Goal: Transaction & Acquisition: Purchase product/service

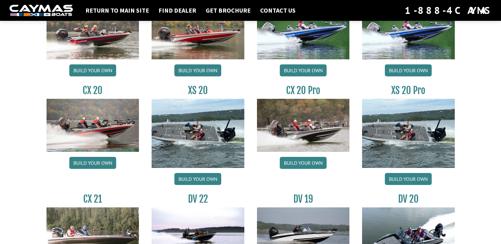
scroll to position [590, 0]
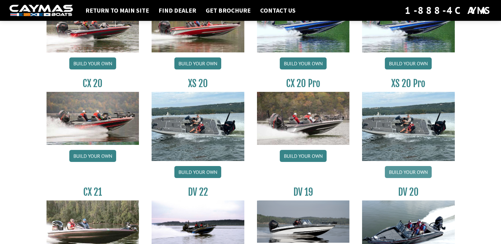
click at [421, 174] on link "Build your own" at bounding box center [408, 172] width 47 height 12
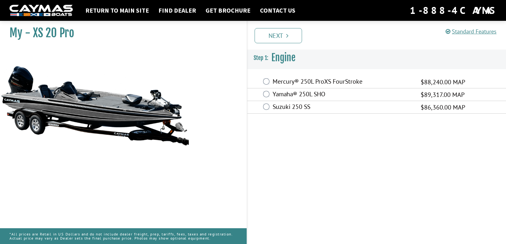
click at [275, 95] on label "Yamaha® 250L SHO" at bounding box center [343, 94] width 140 height 9
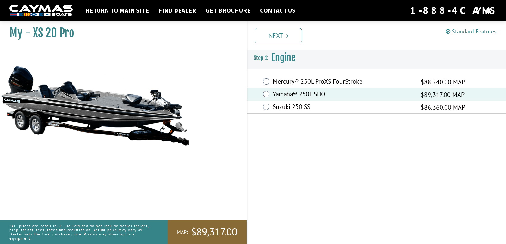
click at [282, 38] on link "Next" at bounding box center [278, 35] width 47 height 15
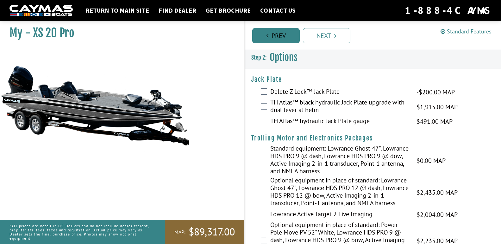
click at [282, 38] on link "Prev" at bounding box center [275, 35] width 47 height 15
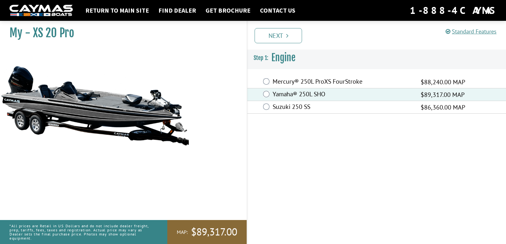
click at [276, 85] on label "Mercury® 250L ProXS FourStroke" at bounding box center [343, 82] width 140 height 9
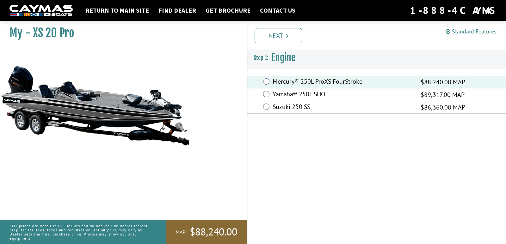
click at [276, 85] on label "Mercury® 250L ProXS FourStroke" at bounding box center [343, 82] width 140 height 9
click at [293, 95] on label "Yamaha® 250L SHO" at bounding box center [343, 94] width 140 height 9
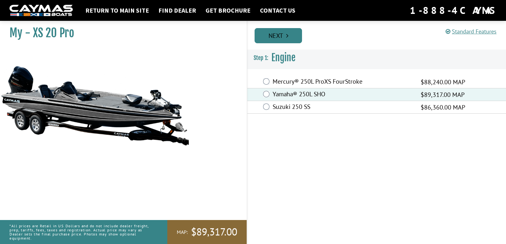
click at [282, 31] on link "Next" at bounding box center [278, 35] width 47 height 15
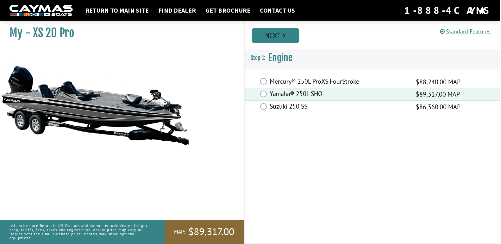
click at [0, 0] on link "Prev" at bounding box center [0, 0] width 0 height 0
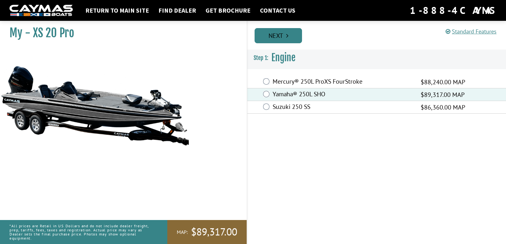
click at [288, 41] on link "Next" at bounding box center [278, 35] width 47 height 15
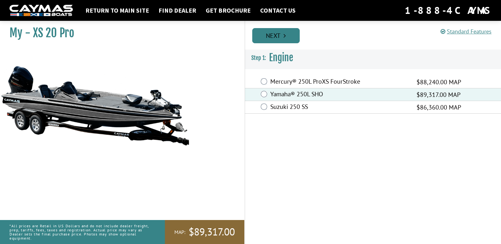
click at [0, 0] on link "Prev" at bounding box center [0, 0] width 0 height 0
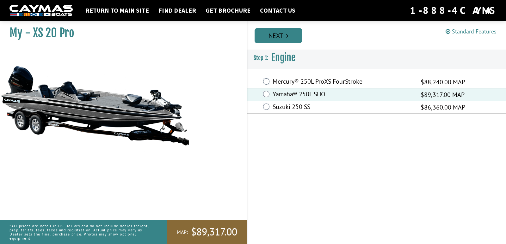
click at [290, 40] on link "Next" at bounding box center [278, 35] width 47 height 15
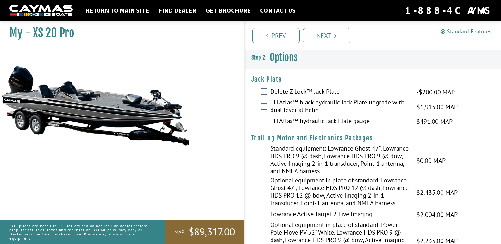
click at [281, 95] on label "Delete Z Lock™ Jack Plate" at bounding box center [339, 92] width 139 height 9
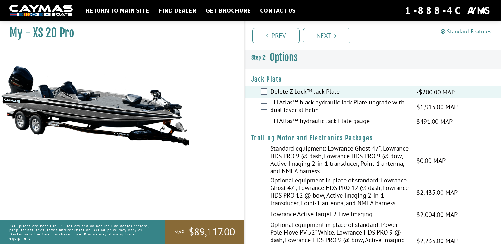
click at [279, 108] on label "TH Atlas™ black hydraulic Jack Plate upgrade with dual lever at helm" at bounding box center [339, 107] width 139 height 17
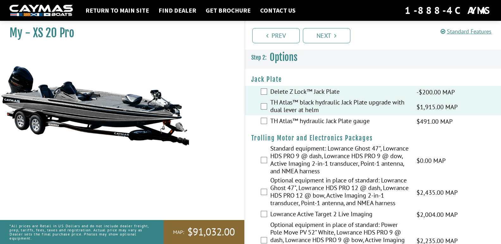
click at [289, 96] on label "Delete Z Lock™ Jack Plate" at bounding box center [339, 92] width 139 height 9
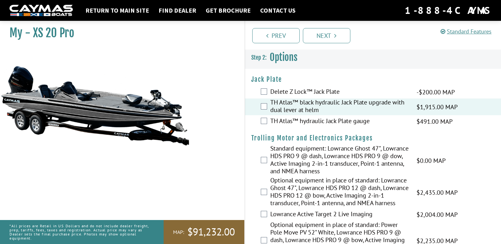
click at [289, 96] on label "Delete Z Lock™ Jack Plate" at bounding box center [339, 92] width 139 height 9
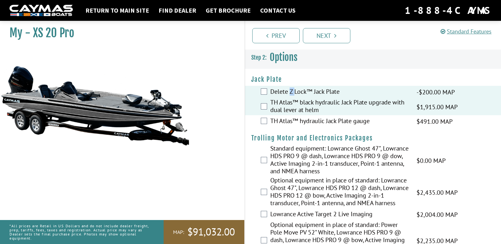
click at [293, 94] on label "Delete Z Lock™ Jack Plate" at bounding box center [339, 92] width 139 height 9
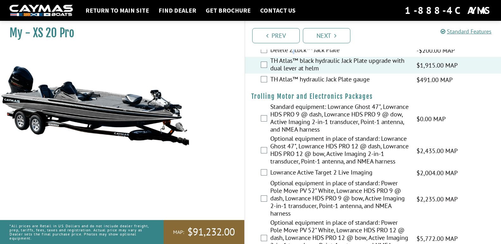
scroll to position [42, 0]
click at [281, 147] on label "Optional equipment in place of standard: Lowrance Ghost 47", Lowrance HDS PRO 1…" at bounding box center [339, 151] width 139 height 32
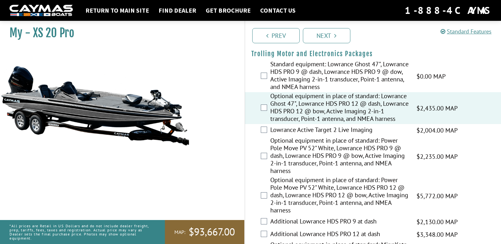
scroll to position [84, 0]
click at [293, 198] on label "Optional equipment in place of standard: Power Pole Move PV 52" White, Lowrance…" at bounding box center [339, 196] width 139 height 40
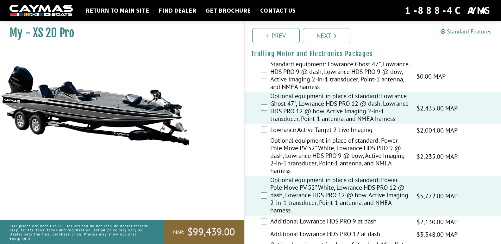
click at [322, 119] on label "Optional equipment in place of standard: Lowrance Ghost 47", Lowrance HDS PRO 1…" at bounding box center [339, 108] width 139 height 32
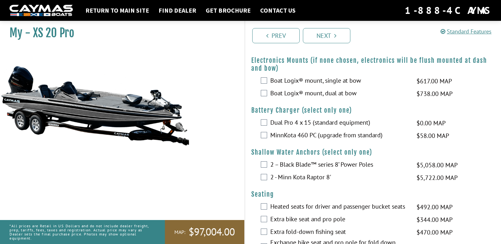
scroll to position [696, 0]
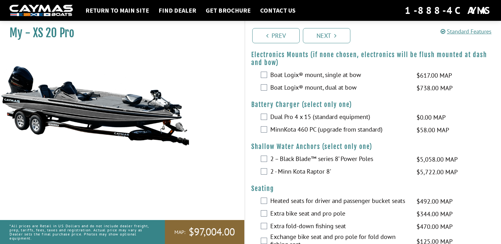
click at [280, 93] on label "Boat Logix® mount, dual at bow" at bounding box center [339, 88] width 139 height 9
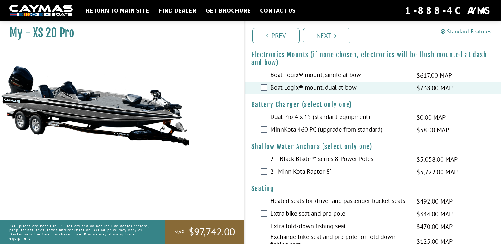
click at [279, 95] on div "Boat Logix® mount, dual at bow $738.00 MAP $872.00 MSRP" at bounding box center [373, 88] width 256 height 13
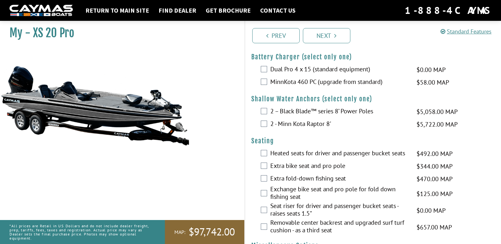
scroll to position [759, 0]
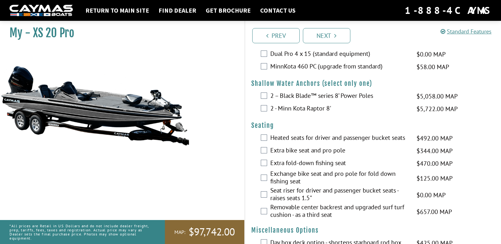
click at [321, 59] on label "Dual Pro 4 x 15 (standard equipment)" at bounding box center [339, 54] width 139 height 9
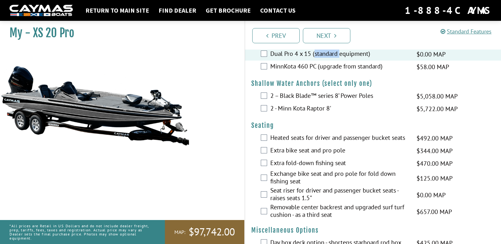
click at [321, 59] on label "Dual Pro 4 x 15 (standard equipment)" at bounding box center [339, 54] width 139 height 9
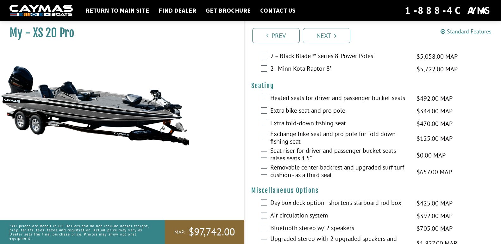
scroll to position [801, 0]
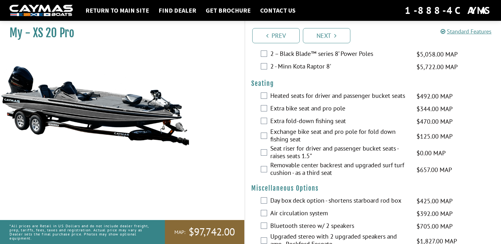
click at [321, 59] on label "2 – Black Blade™ series 8’ Power Poles" at bounding box center [339, 54] width 139 height 9
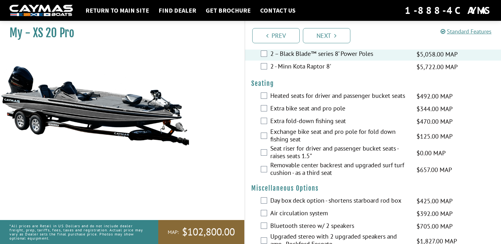
click at [316, 114] on label "Extra bike seat and pro pole" at bounding box center [339, 109] width 139 height 9
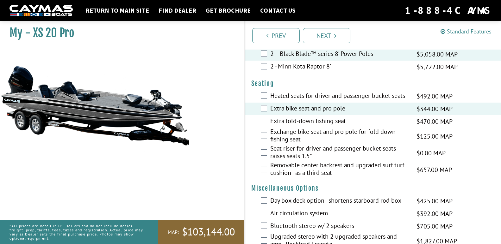
click at [316, 114] on label "Extra bike seat and pro pole" at bounding box center [339, 109] width 139 height 9
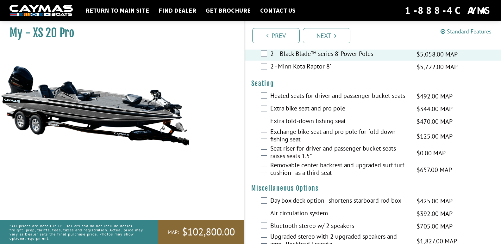
click at [318, 127] on label "Extra fold-down fishing seat" at bounding box center [339, 121] width 139 height 9
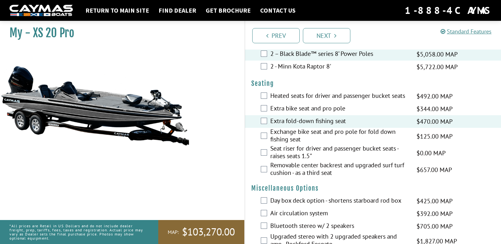
click at [353, 101] on label "Heated seats for driver and passenger bucket seats" at bounding box center [339, 96] width 139 height 9
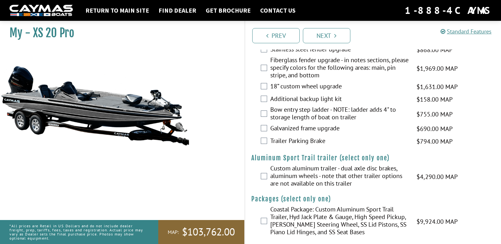
scroll to position [1255, 0]
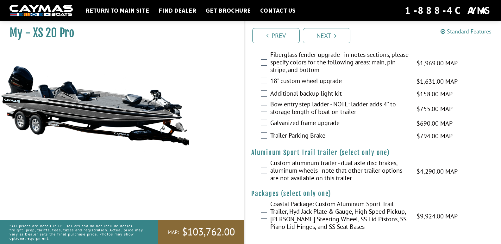
click at [280, 213] on label "Coastal Package: Custom Aluminum Sport Trail Trailer, Hyd Jack Plate & Gauge, H…" at bounding box center [339, 217] width 139 height 32
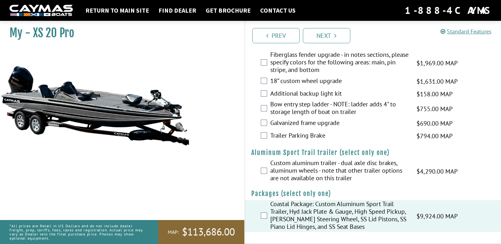
scroll to position [1234, 0]
click at [341, 28] on li "Next" at bounding box center [326, 35] width 47 height 16
click at [277, 184] on label "Custom aluminum trailer - dual axle disc brakes, aluminum wheels - note that ot…" at bounding box center [339, 171] width 139 height 24
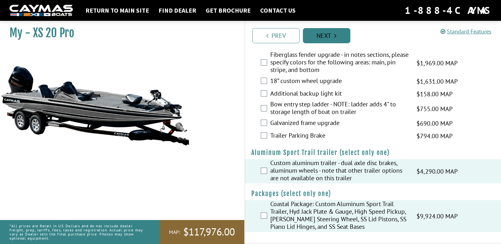
click at [338, 38] on link "Next" at bounding box center [326, 35] width 47 height 15
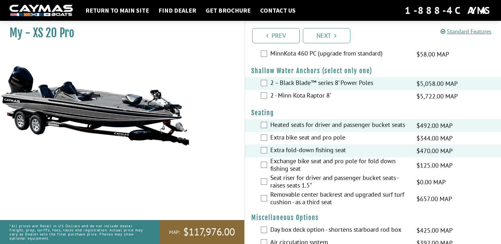
scroll to position [767, 0]
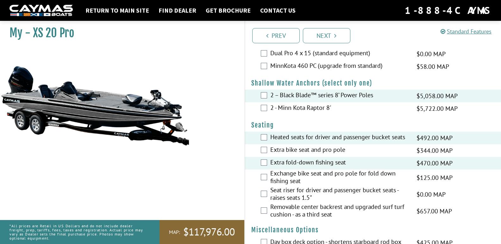
click at [279, 59] on label "Dual Pro 4 x 15 (standard equipment)" at bounding box center [339, 53] width 139 height 9
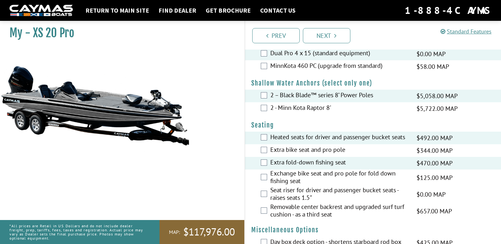
click at [359, 71] on label "MinnKota 460 PC (upgrade from standard)" at bounding box center [339, 66] width 139 height 9
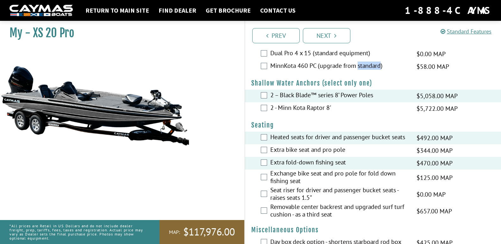
click at [320, 71] on label "MinnKota 460 PC (upgrade from standard)" at bounding box center [339, 66] width 139 height 9
click at [285, 71] on label "MinnKota 460 PC (upgrade from standard)" at bounding box center [339, 66] width 139 height 9
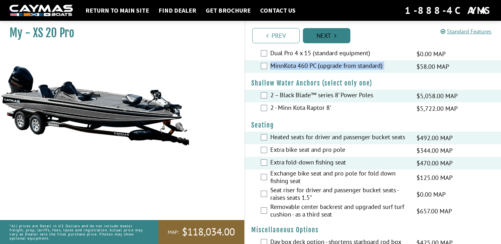
click at [332, 32] on link "Next" at bounding box center [326, 35] width 47 height 15
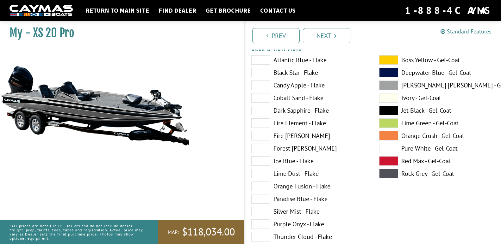
scroll to position [0, 0]
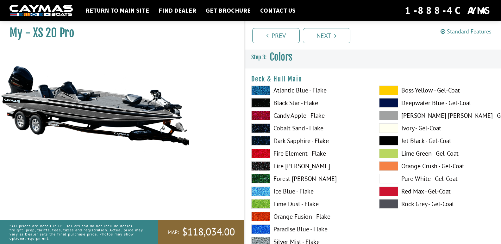
click at [294, 104] on label "Black Star - Flake" at bounding box center [308, 102] width 115 height 9
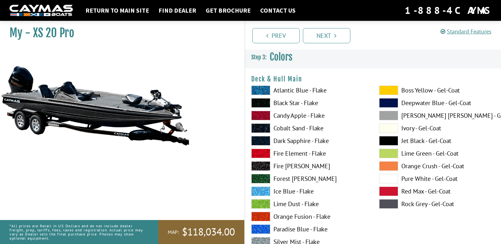
click at [282, 92] on label "Atlantic Blue - Flake" at bounding box center [308, 90] width 115 height 9
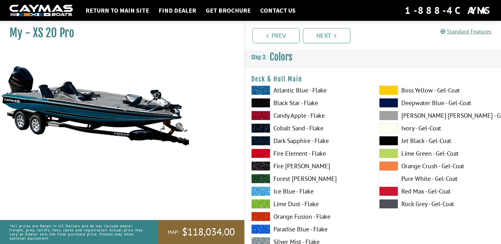
click at [273, 113] on label "Candy Apple - Flake" at bounding box center [308, 115] width 115 height 9
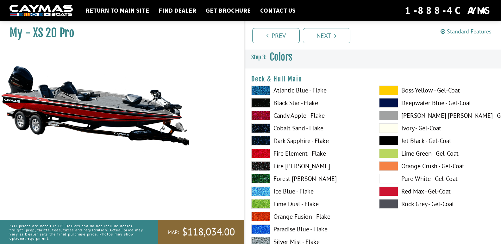
click at [273, 113] on label "Candy Apple - Flake" at bounding box center [308, 115] width 115 height 9
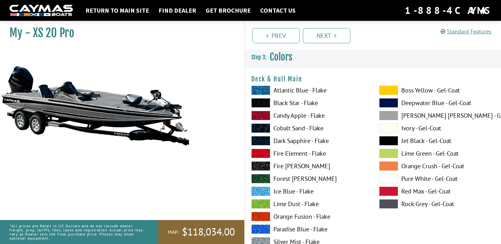
click at [287, 117] on label "Candy Apple - Flake" at bounding box center [308, 115] width 115 height 9
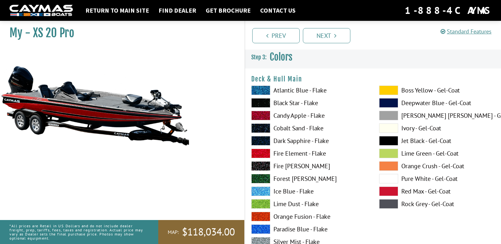
click at [287, 117] on label "Candy Apple - Flake" at bounding box center [308, 115] width 115 height 9
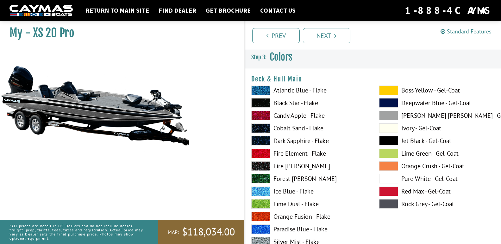
drag, startPoint x: 257, startPoint y: 118, endPoint x: 252, endPoint y: 121, distance: 6.0
drag, startPoint x: 252, startPoint y: 121, endPoint x: 229, endPoint y: 122, distance: 22.8
click at [229, 122] on div "My - XS 20 Pro MAP:" at bounding box center [119, 140] width 250 height 244
drag, startPoint x: 229, startPoint y: 122, endPoint x: 235, endPoint y: 112, distance: 11.3
click at [230, 122] on div "My - XS 20 Pro MAP:" at bounding box center [119, 140] width 250 height 244
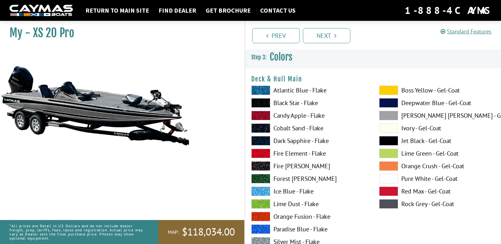
click at [266, 118] on span at bounding box center [260, 115] width 19 height 9
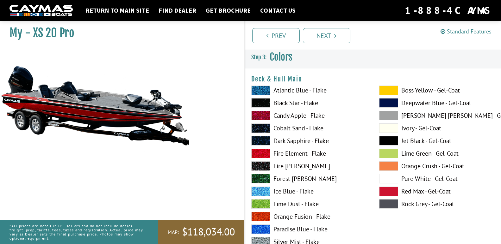
click at [258, 125] on span at bounding box center [260, 128] width 19 height 9
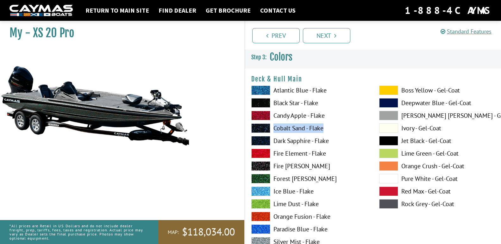
click at [253, 136] on div "Atlantic Blue - Flake Black Star - Flake Candy Apple - Flake Cobalt Sand - Flak…" at bounding box center [309, 206] width 128 height 240
click at [253, 138] on span at bounding box center [260, 140] width 19 height 9
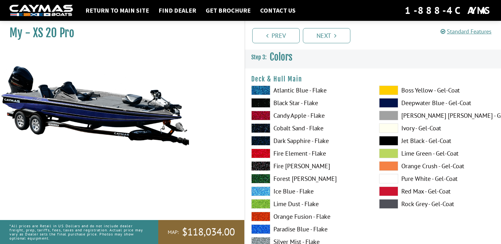
click at [253, 153] on span at bounding box center [260, 153] width 19 height 9
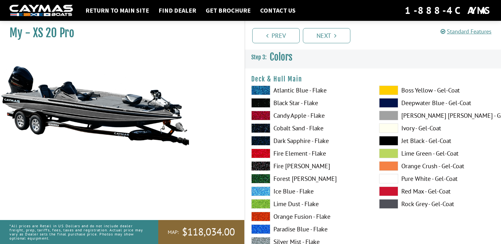
click at [253, 153] on span at bounding box center [260, 153] width 19 height 9
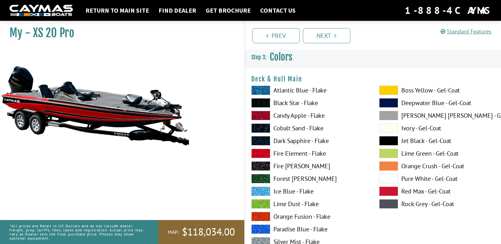
click at [254, 153] on span at bounding box center [260, 153] width 19 height 9
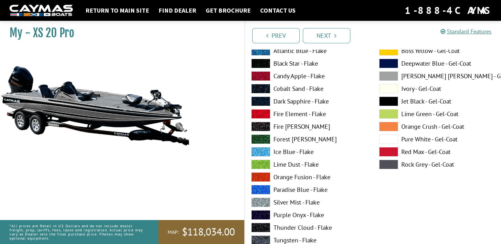
scroll to position [42, 0]
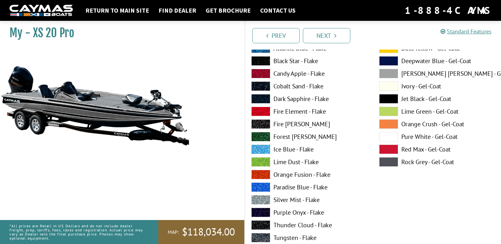
click at [269, 120] on span at bounding box center [260, 124] width 19 height 9
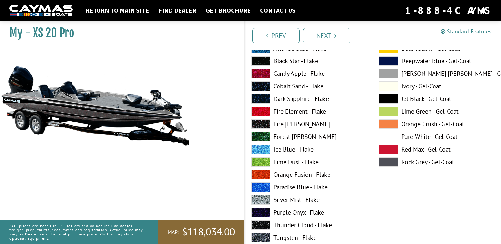
click at [267, 121] on span at bounding box center [260, 124] width 19 height 9
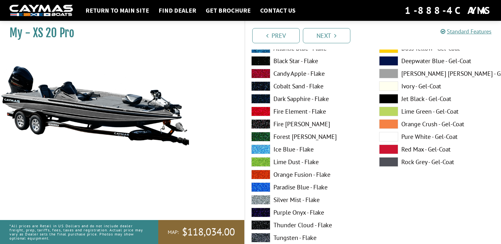
click at [265, 126] on span at bounding box center [260, 124] width 19 height 9
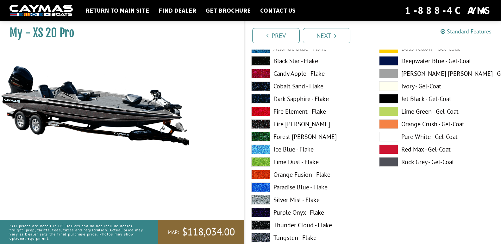
click at [265, 126] on span at bounding box center [260, 124] width 19 height 9
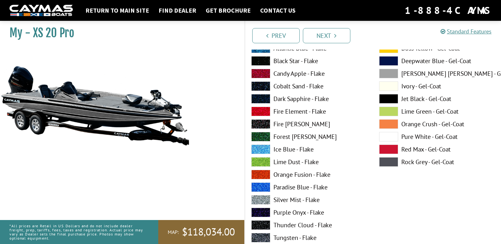
click at [265, 126] on span at bounding box center [260, 124] width 19 height 9
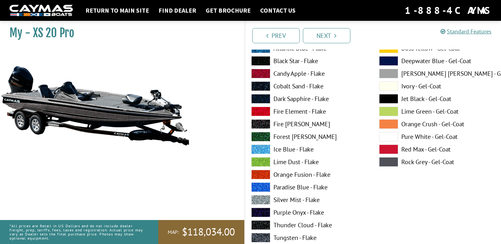
click at [267, 136] on span at bounding box center [260, 136] width 19 height 9
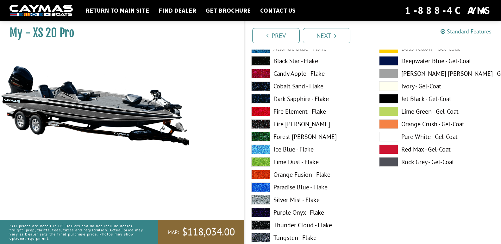
click at [267, 136] on span at bounding box center [260, 136] width 19 height 9
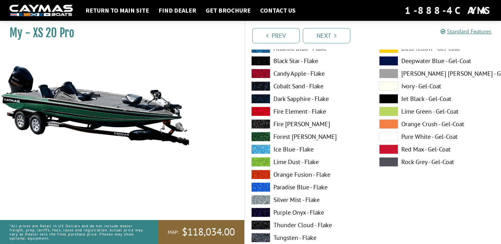
click at [271, 149] on label "Ice Blue - Flake" at bounding box center [308, 149] width 115 height 9
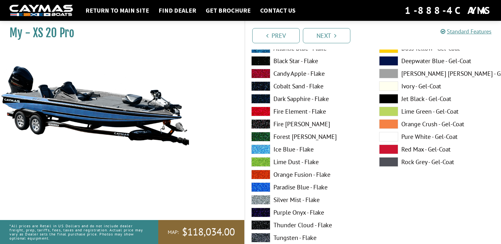
click at [267, 162] on span at bounding box center [260, 161] width 19 height 9
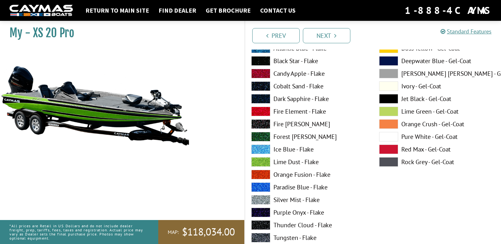
drag, startPoint x: 258, startPoint y: 164, endPoint x: 256, endPoint y: 169, distance: 4.3
click at [257, 164] on span at bounding box center [260, 161] width 19 height 9
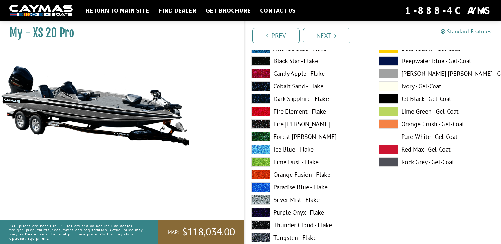
click at [256, 172] on span at bounding box center [260, 174] width 19 height 9
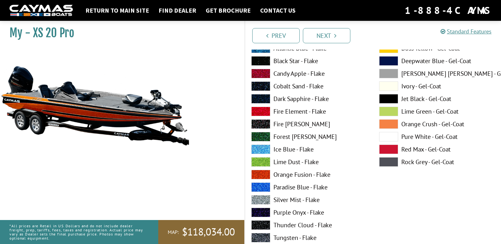
click at [256, 189] on span at bounding box center [260, 187] width 19 height 9
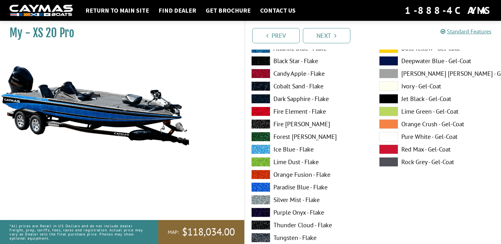
click at [256, 189] on span at bounding box center [260, 187] width 19 height 9
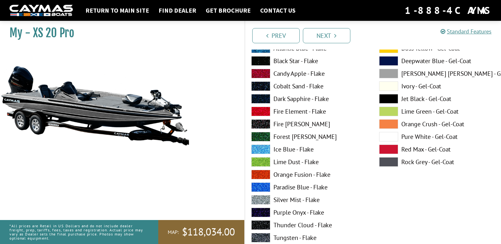
click at [256, 189] on span at bounding box center [260, 187] width 19 height 9
click at [260, 192] on div "Atlantic Blue - Flake Black Star - Flake Candy Apple - Flake Cobalt Sand - Flak…" at bounding box center [309, 164] width 128 height 240
click at [261, 189] on span at bounding box center [260, 187] width 19 height 9
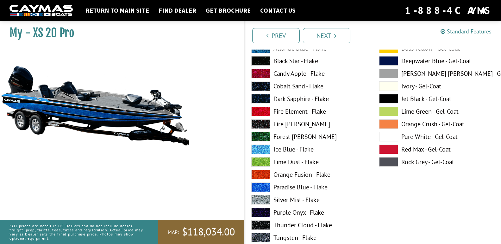
click at [261, 200] on span at bounding box center [260, 199] width 19 height 9
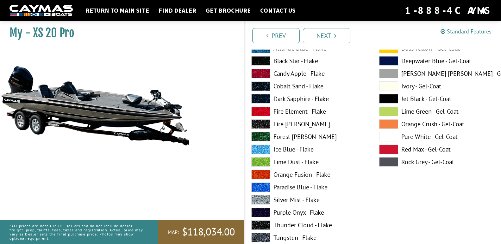
click at [261, 200] on span at bounding box center [260, 199] width 19 height 9
click at [262, 211] on span at bounding box center [260, 212] width 19 height 9
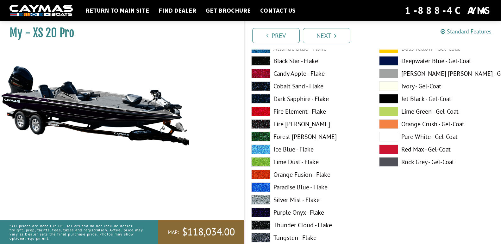
click at [263, 208] on span at bounding box center [260, 212] width 19 height 9
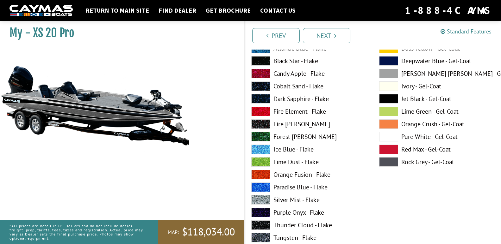
click at [263, 208] on span at bounding box center [260, 212] width 19 height 9
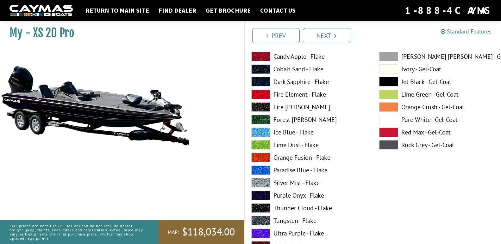
scroll to position [105, 0]
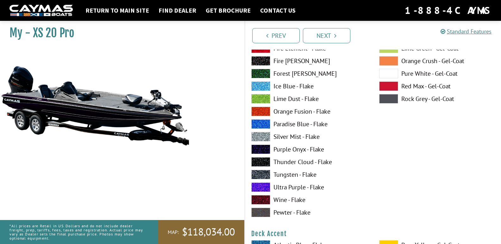
click at [131, 109] on img at bounding box center [95, 105] width 190 height 115
click at [265, 163] on span at bounding box center [260, 161] width 19 height 9
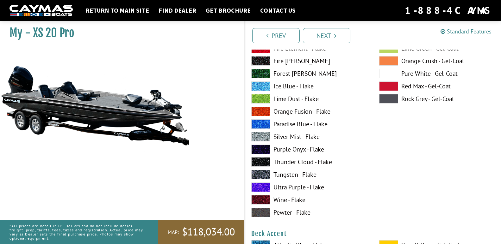
click at [265, 163] on span at bounding box center [260, 161] width 19 height 9
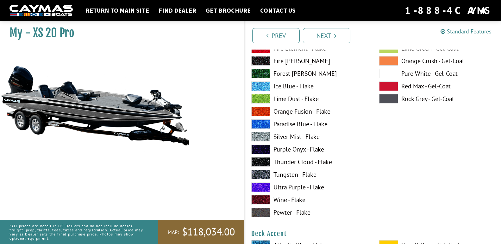
click at [256, 176] on span at bounding box center [260, 174] width 19 height 9
click at [256, 174] on span at bounding box center [260, 174] width 19 height 9
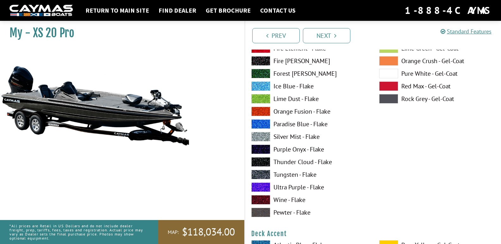
click at [263, 151] on span at bounding box center [260, 149] width 19 height 9
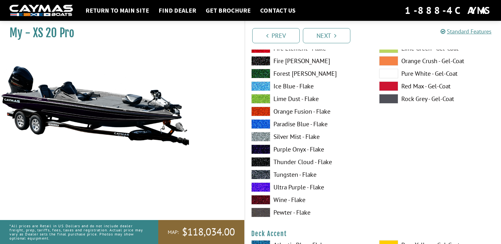
click at [262, 183] on span at bounding box center [260, 187] width 19 height 9
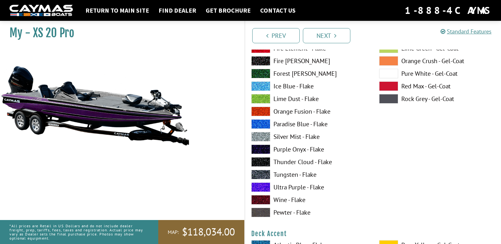
click at [265, 198] on span at bounding box center [260, 199] width 19 height 9
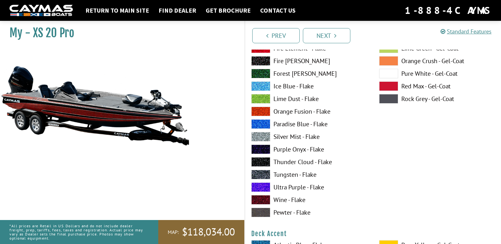
click at [266, 217] on span at bounding box center [260, 212] width 19 height 9
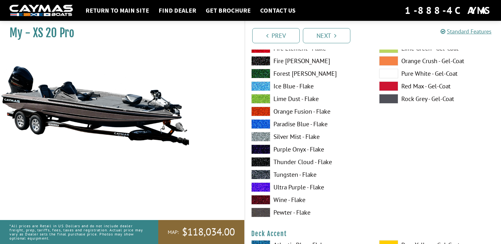
click at [266, 217] on span at bounding box center [260, 212] width 19 height 9
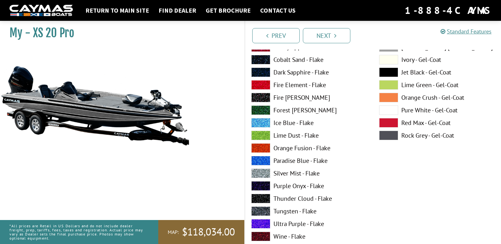
scroll to position [0, 0]
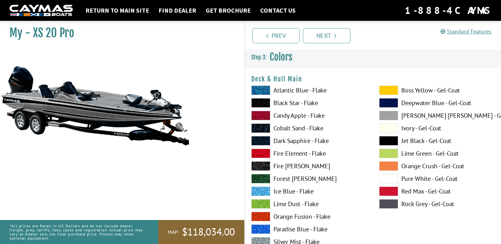
click at [388, 86] on span at bounding box center [388, 90] width 19 height 9
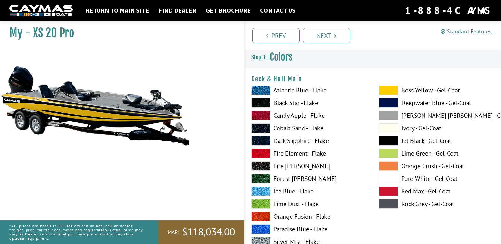
click at [395, 98] on div "Boss Yellow - Gel-Coat Deepwater Blue - Gel-Coat Dove Gray - Gel-Coat Ivory - G…" at bounding box center [437, 206] width 128 height 240
drag, startPoint x: 395, startPoint y: 98, endPoint x: 392, endPoint y: 102, distance: 4.7
click at [392, 102] on div "Boss Yellow - Gel-Coat Deepwater Blue - Gel-Coat Dove Gray - Gel-Coat Ivory - G…" at bounding box center [437, 206] width 128 height 240
click at [392, 102] on span at bounding box center [388, 102] width 19 height 9
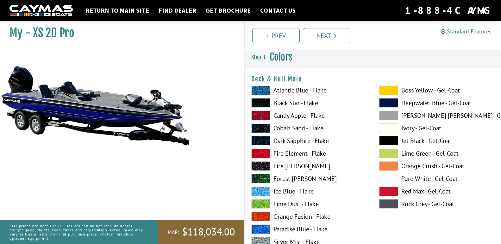
click at [392, 102] on span at bounding box center [388, 102] width 19 height 9
click at [390, 116] on span at bounding box center [388, 115] width 19 height 9
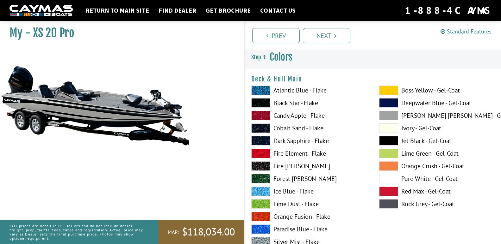
drag, startPoint x: 390, startPoint y: 116, endPoint x: 390, endPoint y: 120, distance: 4.4
click at [390, 117] on span at bounding box center [388, 115] width 19 height 9
click at [391, 125] on span at bounding box center [388, 128] width 19 height 9
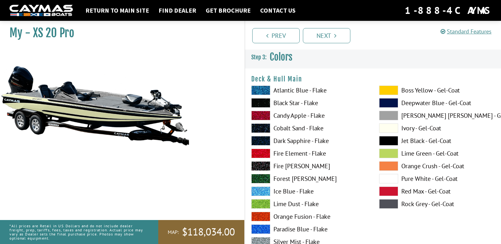
click at [391, 125] on span at bounding box center [388, 128] width 19 height 9
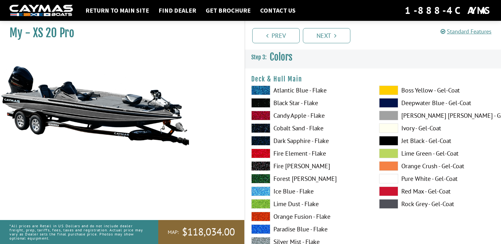
click at [391, 125] on span at bounding box center [388, 128] width 19 height 9
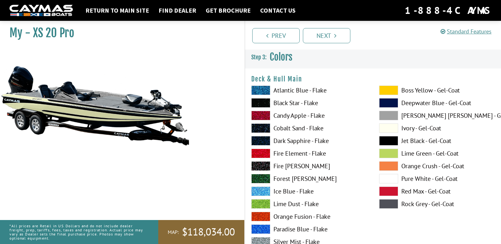
drag, startPoint x: 391, startPoint y: 125, endPoint x: 394, endPoint y: 126, distance: 3.3
click at [394, 126] on span at bounding box center [388, 128] width 19 height 9
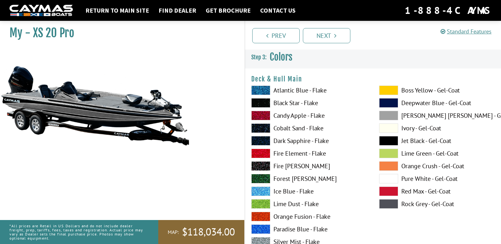
click at [395, 126] on span at bounding box center [388, 128] width 19 height 9
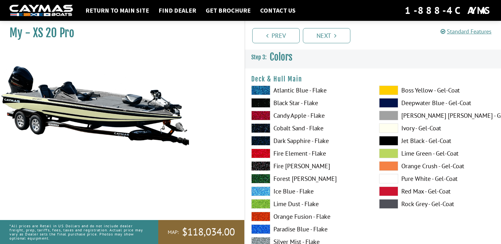
click at [382, 143] on span at bounding box center [388, 140] width 19 height 9
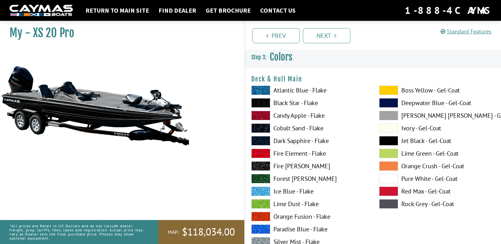
click at [382, 151] on span at bounding box center [388, 153] width 19 height 9
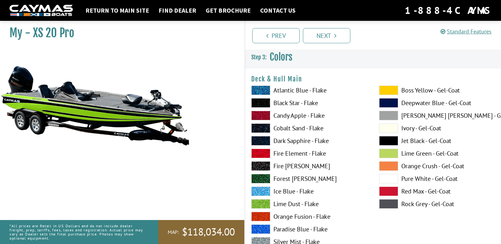
click at [381, 167] on span at bounding box center [388, 166] width 19 height 9
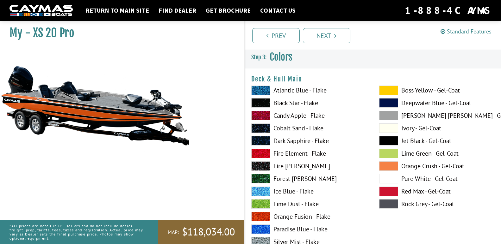
click at [380, 175] on span at bounding box center [388, 178] width 19 height 9
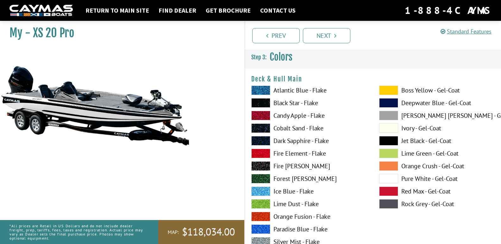
click at [394, 188] on span at bounding box center [388, 191] width 19 height 9
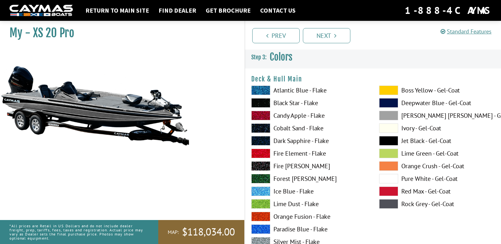
click at [394, 189] on span at bounding box center [388, 191] width 19 height 9
click at [385, 189] on span at bounding box center [388, 191] width 19 height 9
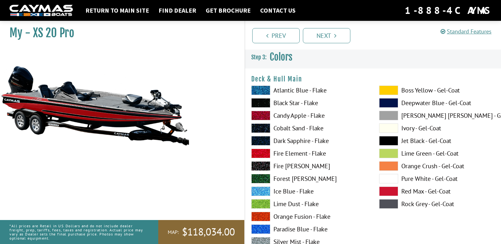
click at [380, 207] on span at bounding box center [388, 204] width 19 height 9
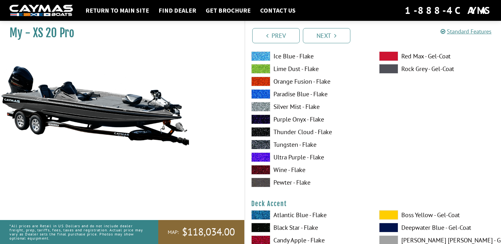
scroll to position [190, 0]
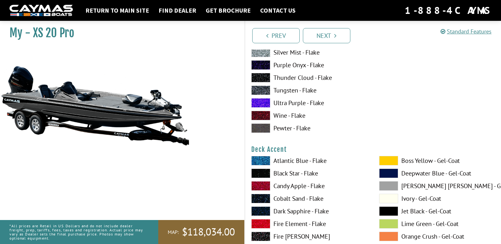
click at [261, 161] on span at bounding box center [260, 160] width 19 height 9
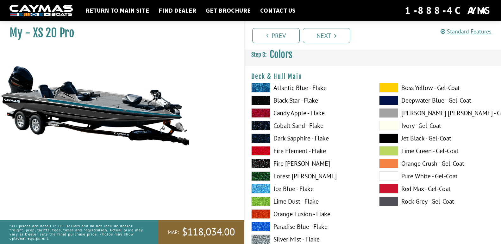
scroll to position [0, 0]
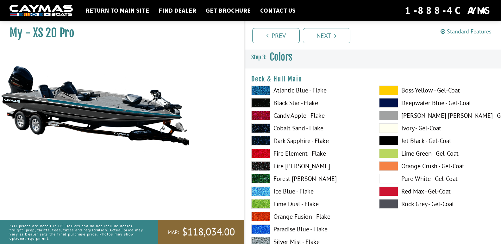
click at [391, 201] on span at bounding box center [388, 204] width 19 height 9
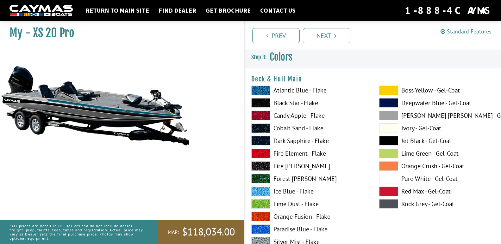
click at [390, 199] on div "Boss Yellow - Gel-Coat Deepwater Blue - Gel-Coat Dove Gray - Gel-Coat Ivory - G…" at bounding box center [437, 206] width 128 height 240
click at [391, 182] on span at bounding box center [388, 178] width 19 height 9
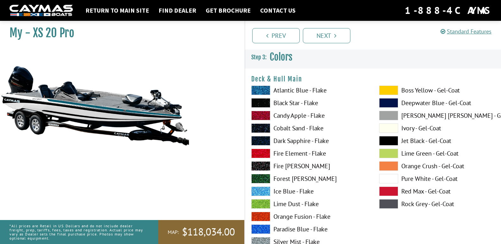
click at [391, 182] on span at bounding box center [388, 178] width 19 height 9
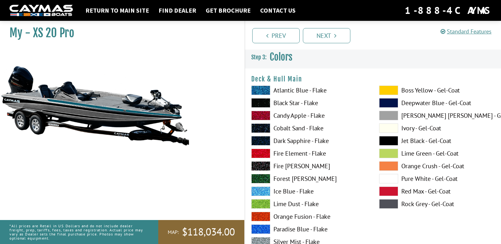
click at [391, 182] on span at bounding box center [388, 178] width 19 height 9
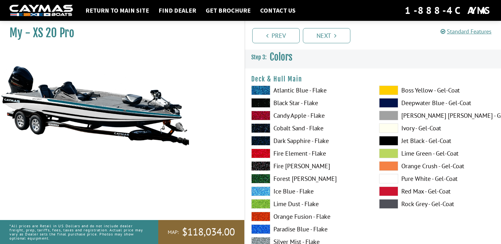
click at [388, 153] on span at bounding box center [388, 153] width 19 height 9
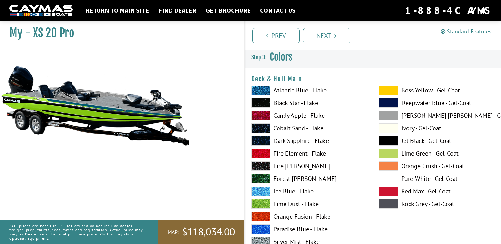
click at [390, 115] on span at bounding box center [388, 115] width 19 height 9
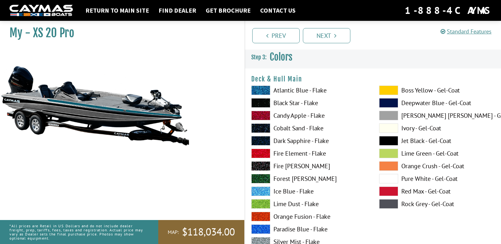
click at [390, 115] on span at bounding box center [388, 115] width 19 height 9
click at [387, 129] on span at bounding box center [388, 128] width 19 height 9
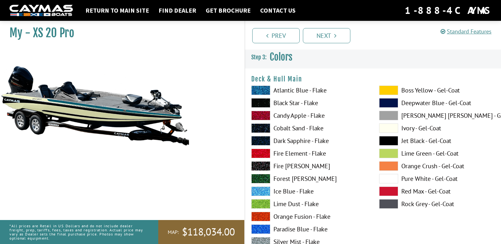
click at [385, 155] on span at bounding box center [388, 153] width 19 height 9
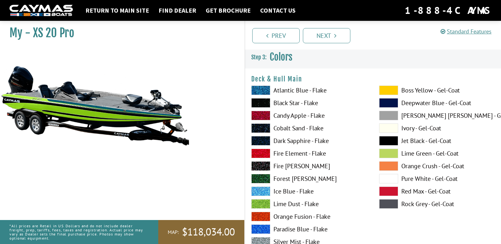
click at [385, 155] on span at bounding box center [388, 153] width 19 height 9
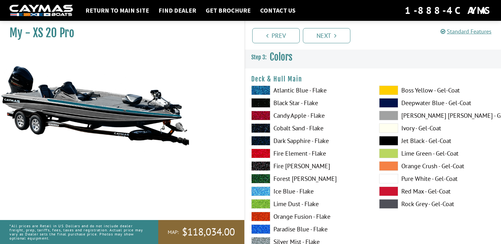
click at [254, 198] on div "Atlantic Blue - Flake Black Star - Flake Candy Apple - Flake Cobalt Sand - Flak…" at bounding box center [309, 206] width 128 height 240
click at [255, 202] on span at bounding box center [260, 204] width 19 height 9
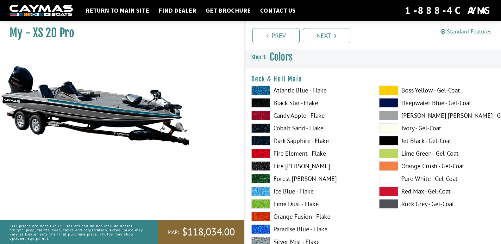
click at [255, 205] on span at bounding box center [260, 204] width 19 height 9
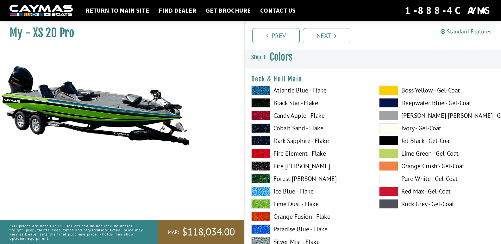
click at [263, 178] on span at bounding box center [260, 178] width 19 height 9
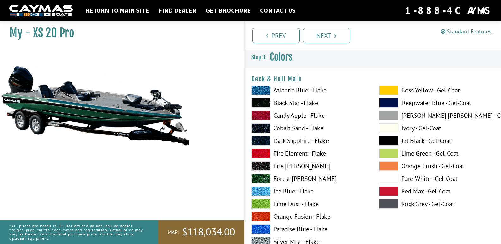
click at [261, 100] on span at bounding box center [260, 102] width 19 height 9
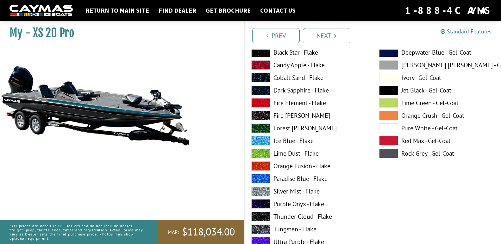
scroll to position [63, 0]
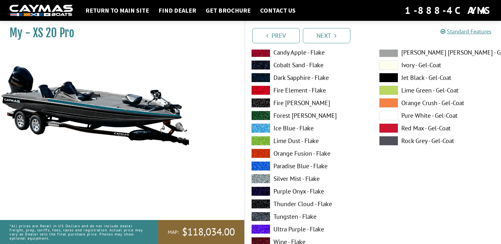
click at [256, 176] on span at bounding box center [260, 178] width 19 height 9
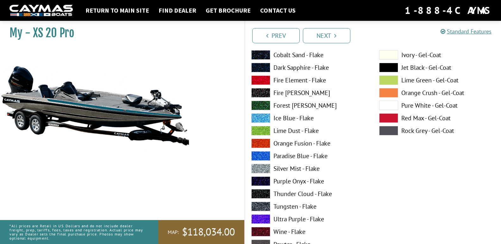
scroll to position [337, 0]
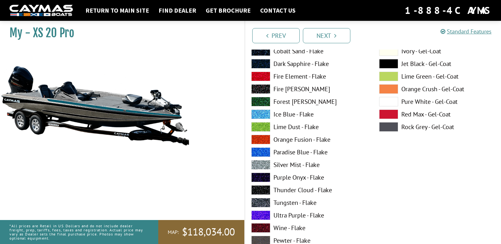
click at [264, 167] on span at bounding box center [260, 164] width 19 height 9
click at [262, 189] on span at bounding box center [260, 190] width 19 height 9
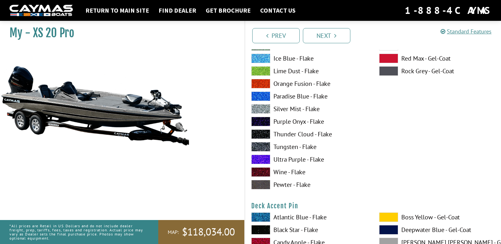
scroll to position [401, 0]
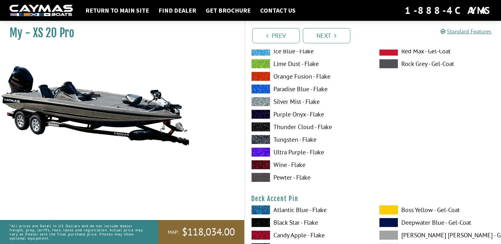
click at [257, 175] on span at bounding box center [260, 177] width 19 height 9
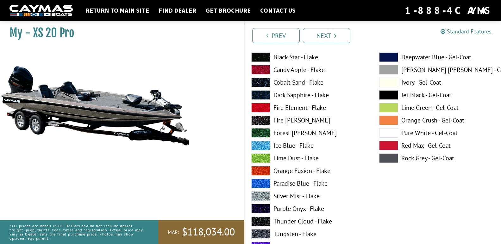
scroll to position [253, 0]
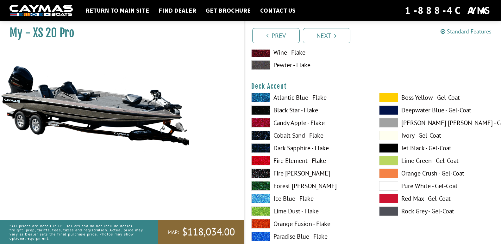
click at [261, 105] on div "Atlantic Blue - Flake Black Star - Flake Candy Apple - Flake Cobalt Sand - Flak…" at bounding box center [309, 213] width 128 height 240
click at [260, 110] on span at bounding box center [260, 110] width 19 height 9
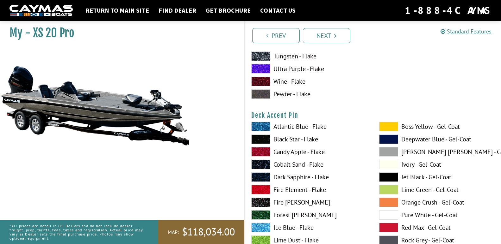
scroll to position [485, 0]
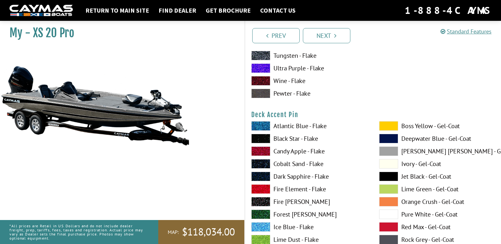
click at [261, 122] on span at bounding box center [260, 125] width 19 height 9
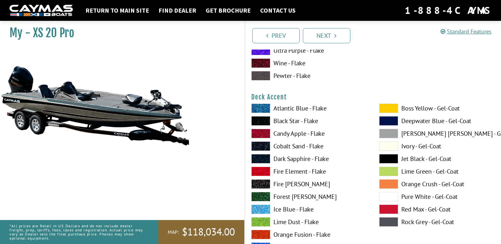
scroll to position [211, 0]
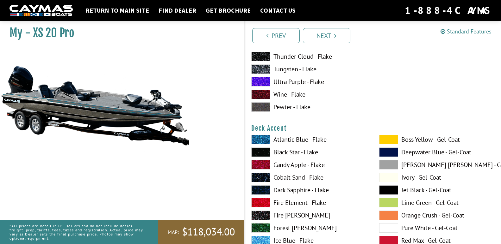
click at [264, 139] on span at bounding box center [260, 139] width 19 height 9
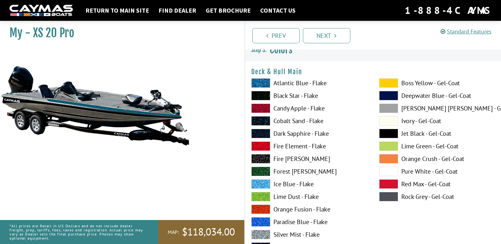
scroll to position [0, 0]
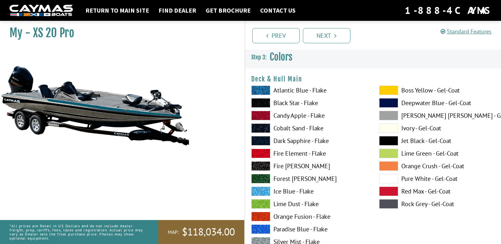
click at [262, 90] on span at bounding box center [260, 90] width 19 height 9
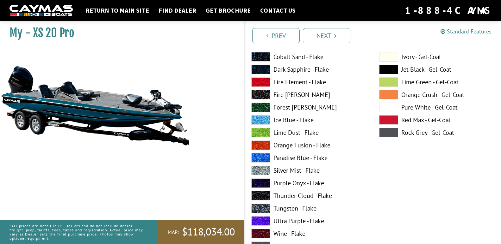
scroll to position [105, 0]
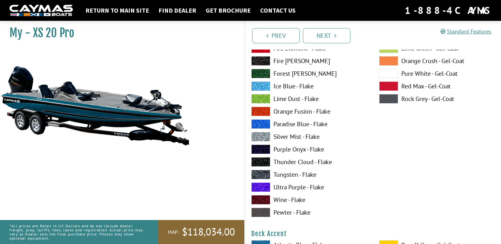
click at [263, 124] on span at bounding box center [260, 124] width 19 height 9
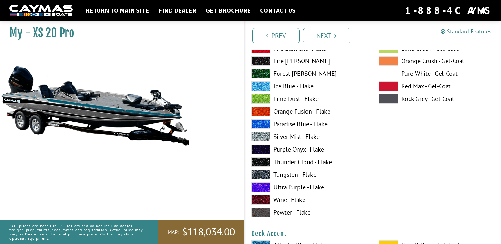
click at [262, 126] on span at bounding box center [260, 124] width 19 height 9
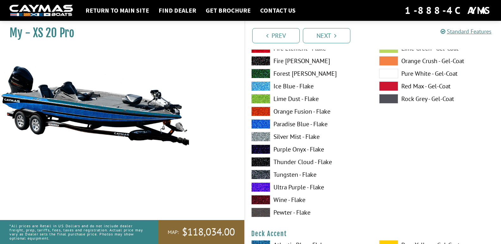
click at [256, 184] on span at bounding box center [260, 187] width 19 height 9
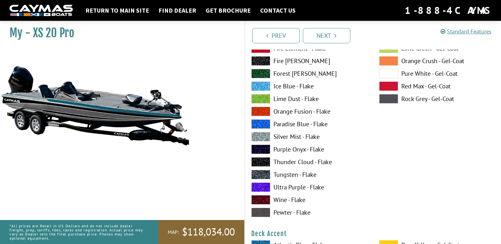
click at [256, 186] on span at bounding box center [260, 187] width 19 height 9
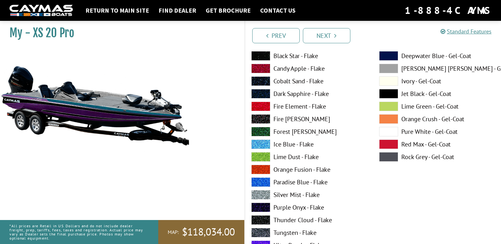
scroll to position [42, 0]
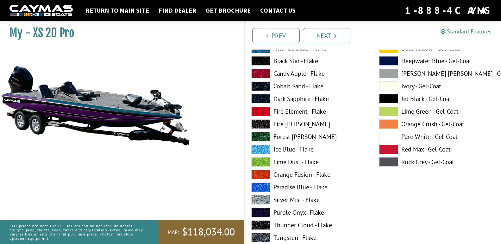
click at [391, 130] on div "Boss Yellow - Gel-Coat Deepwater Blue - Gel-Coat Dove Gray - Gel-Coat Ivory - G…" at bounding box center [437, 164] width 128 height 240
click at [389, 132] on div "Boss Yellow - Gel-Coat Deepwater Blue - Gel-Coat Dove Gray - Gel-Coat Ivory - G…" at bounding box center [437, 164] width 128 height 240
click at [386, 139] on span at bounding box center [388, 136] width 19 height 9
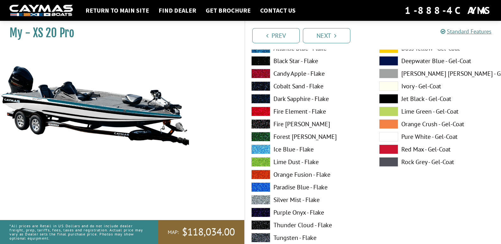
click at [385, 160] on span at bounding box center [388, 161] width 19 height 9
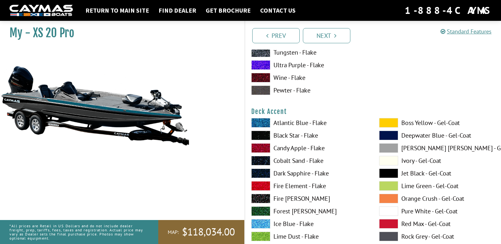
scroll to position [274, 0]
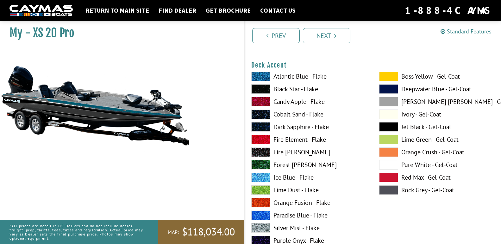
click at [386, 125] on span at bounding box center [388, 126] width 19 height 9
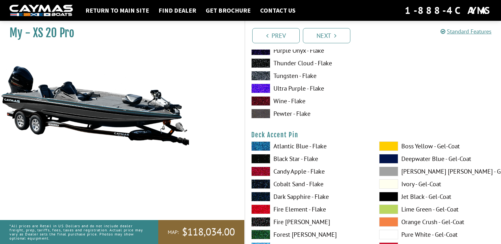
scroll to position [527, 0]
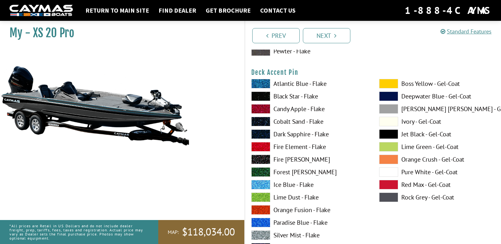
click at [390, 134] on span at bounding box center [388, 134] width 19 height 9
click at [392, 195] on span at bounding box center [388, 197] width 19 height 9
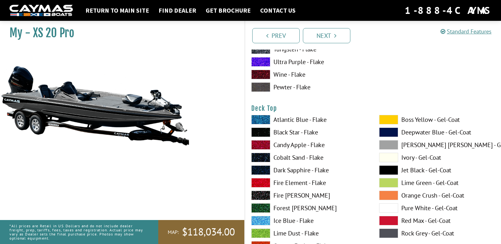
scroll to position [759, 0]
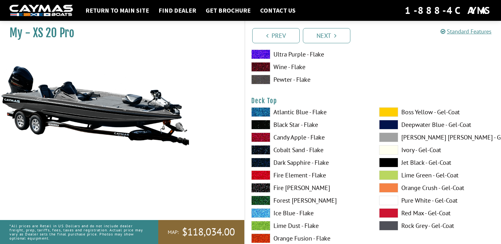
click at [381, 198] on span at bounding box center [388, 200] width 19 height 9
click at [390, 164] on span at bounding box center [388, 162] width 19 height 9
click at [390, 136] on span at bounding box center [388, 137] width 19 height 9
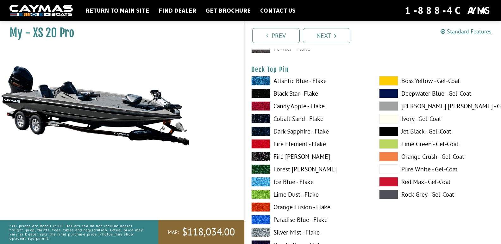
scroll to position [1054, 0]
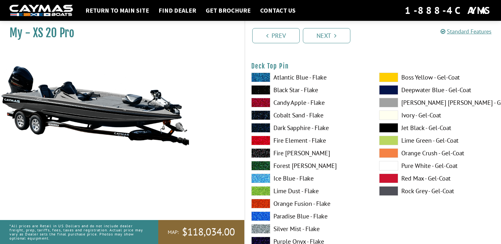
click at [408, 130] on label "Jet Black - Gel-Coat" at bounding box center [436, 127] width 115 height 9
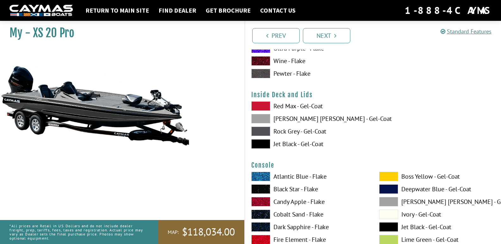
scroll to position [1286, 0]
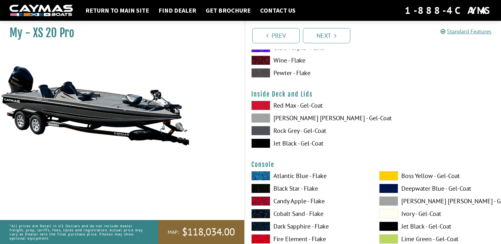
click at [260, 140] on span at bounding box center [260, 143] width 19 height 9
click at [258, 113] on div "Red Max - Gel-Coat Dove Gray - Gel-Coat Rock Grey - Gel-Coat Jet Black - Gel-Co…" at bounding box center [309, 126] width 128 height 51
click at [260, 117] on span at bounding box center [260, 118] width 19 height 9
click at [266, 129] on span at bounding box center [260, 130] width 19 height 9
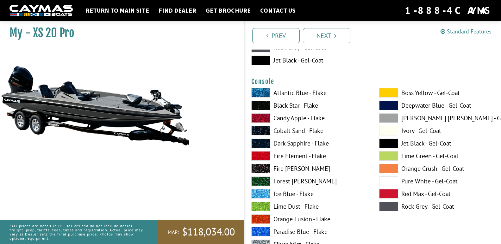
scroll to position [1370, 0]
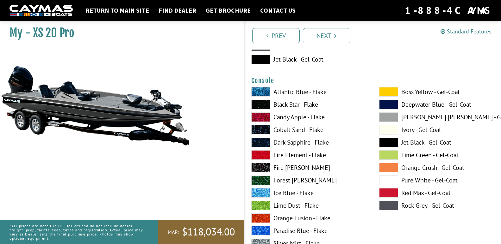
click at [385, 202] on span at bounding box center [388, 205] width 19 height 9
click at [387, 178] on span at bounding box center [388, 180] width 19 height 9
click at [387, 176] on span at bounding box center [388, 180] width 19 height 9
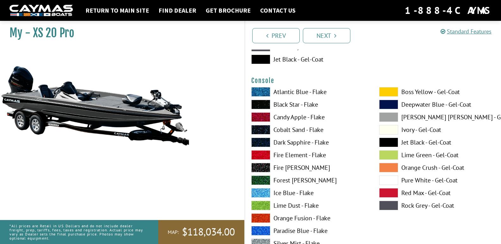
click at [387, 176] on span at bounding box center [388, 180] width 19 height 9
click at [391, 120] on span at bounding box center [388, 117] width 19 height 9
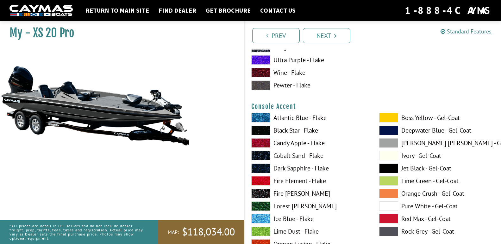
scroll to position [1645, 0]
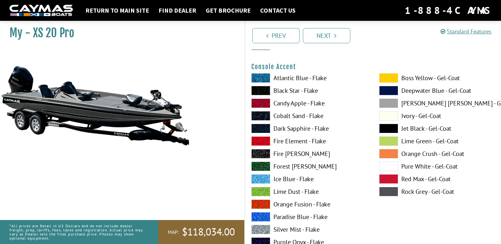
click at [390, 194] on span at bounding box center [388, 191] width 19 height 9
click at [387, 166] on span at bounding box center [388, 166] width 19 height 9
click at [389, 179] on span at bounding box center [388, 179] width 19 height 9
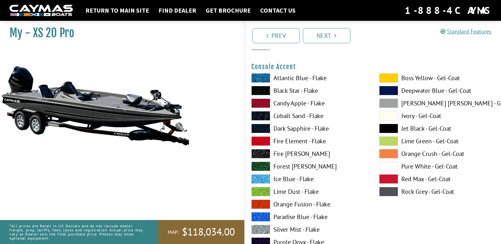
click at [389, 179] on span at bounding box center [388, 179] width 19 height 9
click at [391, 179] on span at bounding box center [388, 179] width 19 height 9
click at [383, 125] on span at bounding box center [388, 128] width 19 height 9
click at [387, 189] on span at bounding box center [388, 191] width 19 height 9
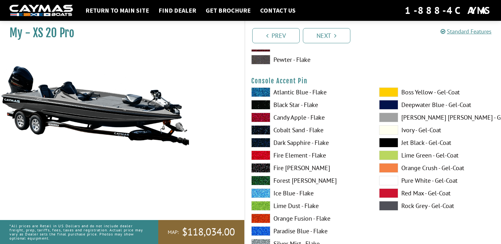
scroll to position [1919, 0]
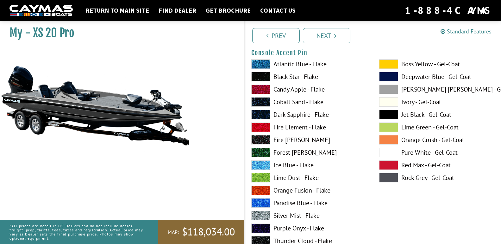
click at [381, 90] on span at bounding box center [388, 89] width 19 height 9
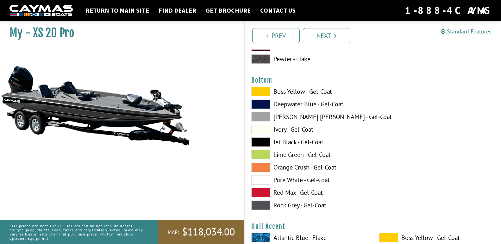
scroll to position [2172, 0]
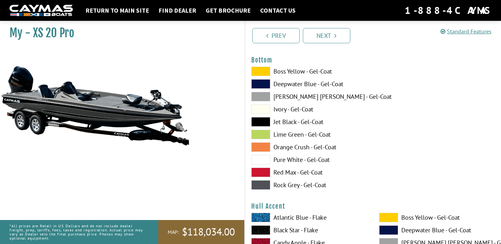
click at [266, 182] on span at bounding box center [260, 185] width 19 height 9
click at [265, 97] on span at bounding box center [260, 96] width 19 height 9
click at [258, 186] on span at bounding box center [260, 185] width 19 height 9
click at [262, 118] on span at bounding box center [260, 121] width 19 height 9
click at [260, 98] on span at bounding box center [260, 96] width 19 height 9
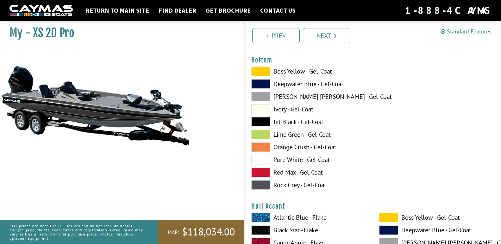
click at [263, 181] on span at bounding box center [260, 185] width 19 height 9
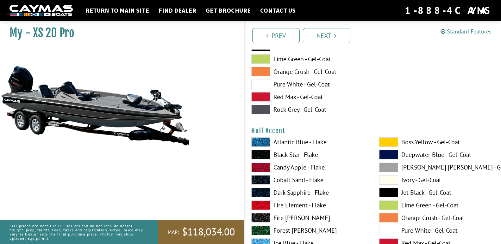
scroll to position [2214, 0]
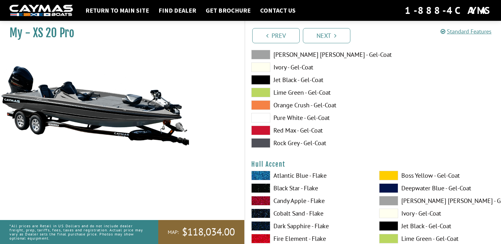
click at [265, 80] on span at bounding box center [260, 79] width 19 height 9
click at [253, 54] on span at bounding box center [260, 54] width 19 height 9
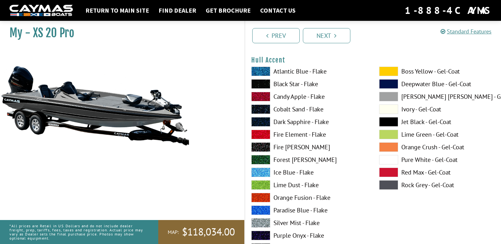
scroll to position [2340, 0]
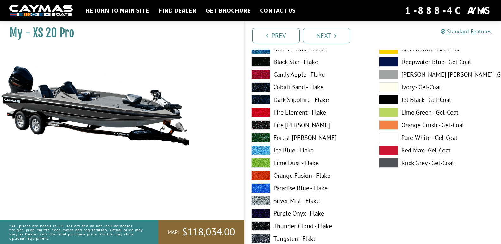
click at [383, 164] on span at bounding box center [388, 162] width 19 height 9
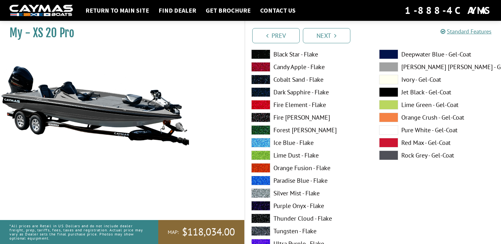
scroll to position [2362, 0]
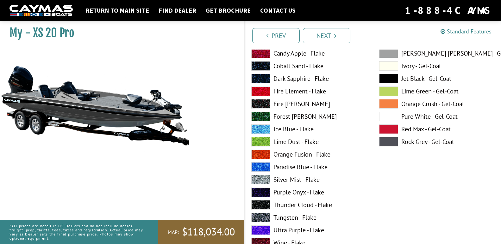
click at [386, 78] on span at bounding box center [388, 78] width 19 height 9
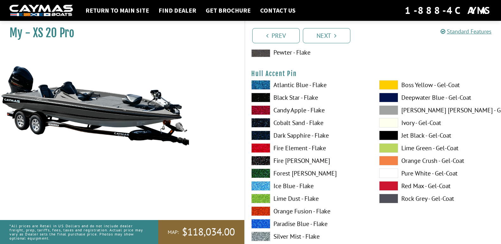
scroll to position [2572, 0]
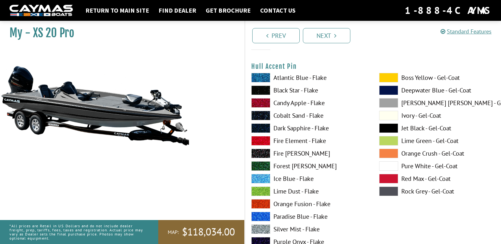
click at [388, 167] on span at bounding box center [388, 166] width 19 height 9
click at [387, 118] on span at bounding box center [388, 115] width 19 height 9
click at [386, 118] on span at bounding box center [388, 115] width 19 height 9
click at [390, 103] on span at bounding box center [388, 102] width 19 height 9
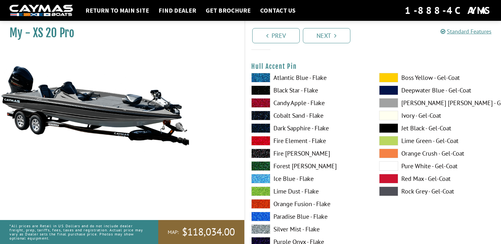
click at [390, 103] on span at bounding box center [388, 102] width 19 height 9
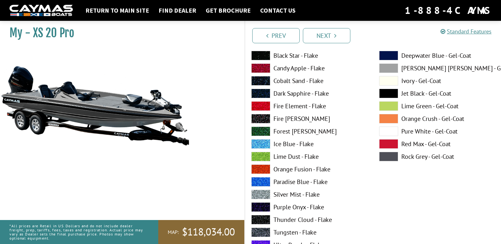
scroll to position [2868, 0]
click at [386, 69] on span at bounding box center [388, 67] width 19 height 9
click at [384, 81] on span at bounding box center [388, 80] width 19 height 9
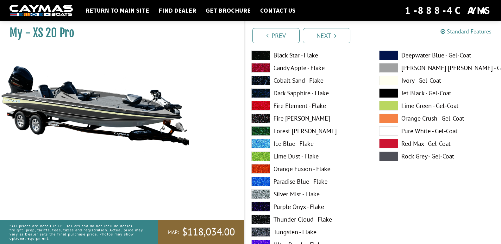
click at [384, 81] on span at bounding box center [388, 80] width 19 height 9
click at [390, 93] on span at bounding box center [388, 93] width 19 height 9
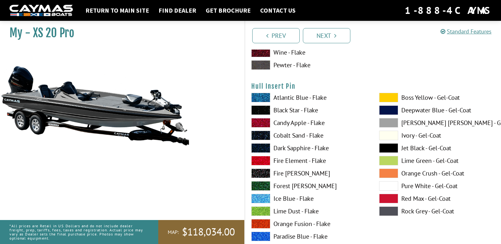
scroll to position [3099, 0]
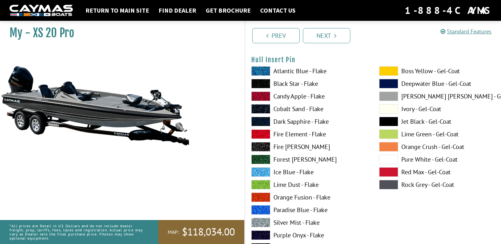
click at [383, 119] on span at bounding box center [388, 121] width 19 height 9
click at [388, 94] on span at bounding box center [388, 96] width 19 height 9
click at [391, 159] on span at bounding box center [388, 159] width 19 height 9
click at [390, 159] on span at bounding box center [388, 159] width 19 height 9
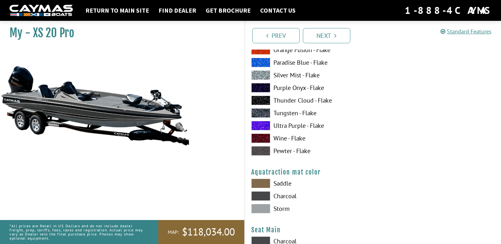
scroll to position [3289, 0]
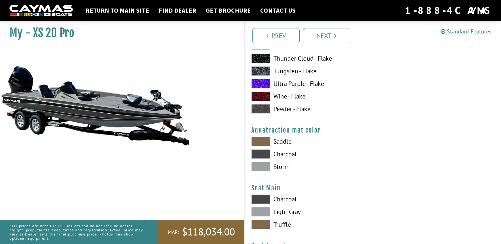
click at [280, 141] on label "Saddle" at bounding box center [308, 141] width 115 height 9
click at [277, 158] on label "Charcoal" at bounding box center [308, 154] width 115 height 9
click at [277, 165] on label "Storm" at bounding box center [308, 166] width 115 height 9
click at [273, 155] on label "Charcoal" at bounding box center [308, 154] width 115 height 9
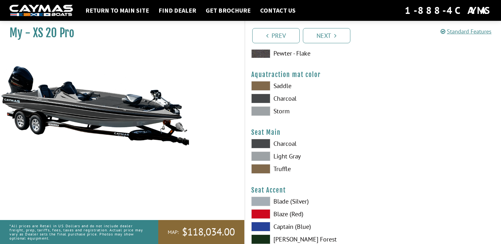
scroll to position [3352, 0]
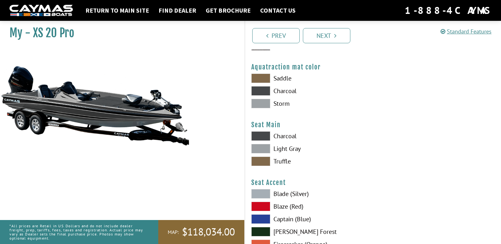
click at [279, 139] on label "Charcoal" at bounding box center [308, 136] width 115 height 9
click at [275, 150] on label "Light Gray" at bounding box center [308, 148] width 115 height 9
click at [281, 160] on label "Truffle" at bounding box center [308, 161] width 115 height 9
click at [276, 149] on label "Light Gray" at bounding box center [308, 148] width 115 height 9
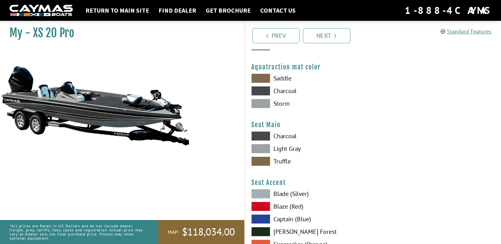
click at [278, 136] on label "Charcoal" at bounding box center [308, 136] width 115 height 9
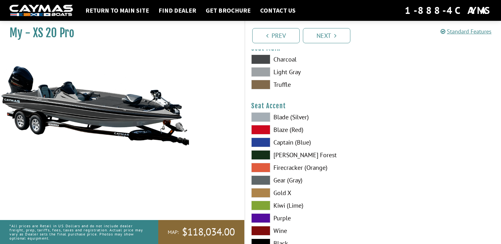
scroll to position [3437, 0]
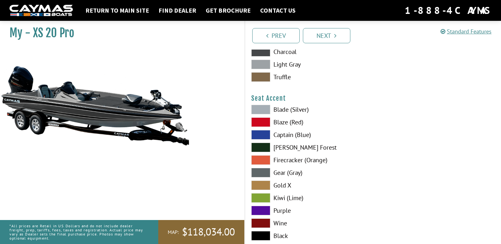
click at [279, 110] on label "Blade (Silver)" at bounding box center [308, 109] width 115 height 9
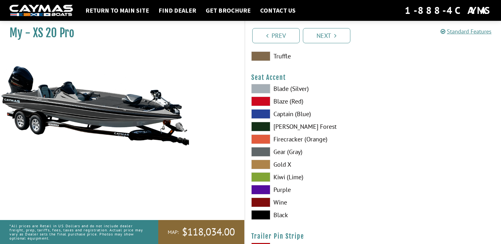
click at [263, 211] on span at bounding box center [260, 215] width 19 height 9
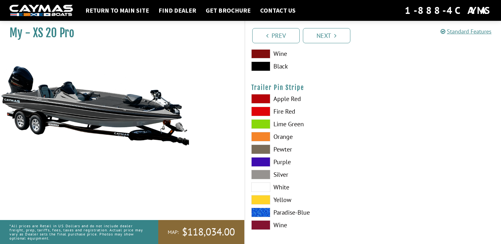
scroll to position [3611, 0]
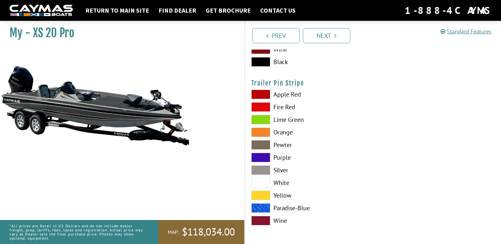
click at [264, 184] on span at bounding box center [260, 182] width 19 height 9
click at [260, 157] on span at bounding box center [260, 157] width 19 height 9
click at [265, 181] on span at bounding box center [260, 182] width 19 height 9
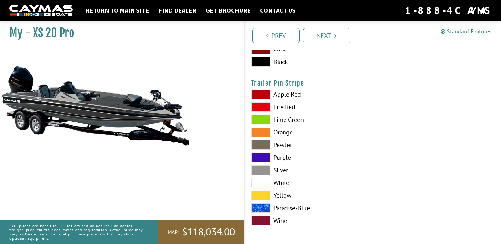
click at [265, 181] on span at bounding box center [260, 182] width 19 height 9
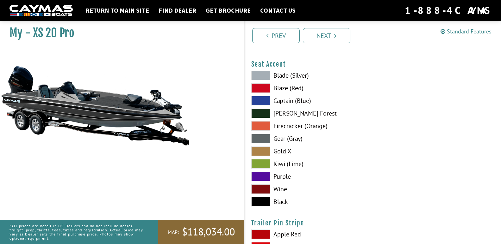
scroll to position [3463, 0]
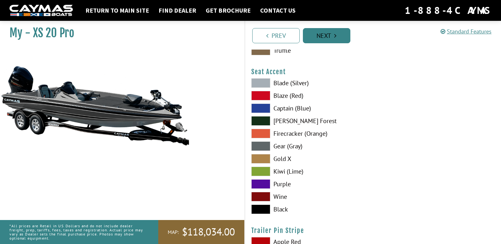
click at [335, 40] on link "Next" at bounding box center [326, 35] width 47 height 15
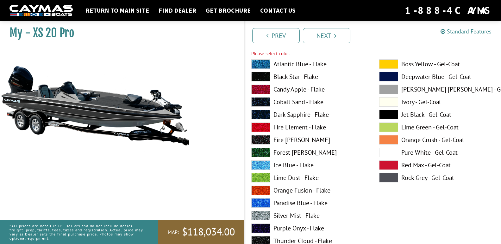
scroll to position [543, 0]
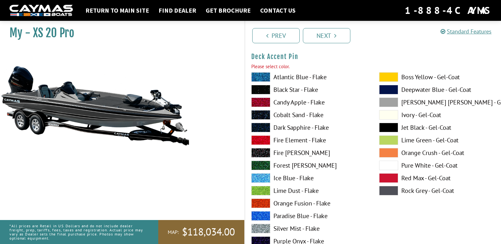
click at [391, 188] on span at bounding box center [388, 190] width 19 height 9
click at [389, 164] on span at bounding box center [388, 165] width 19 height 9
click at [315, 37] on link "Next" at bounding box center [326, 35] width 47 height 15
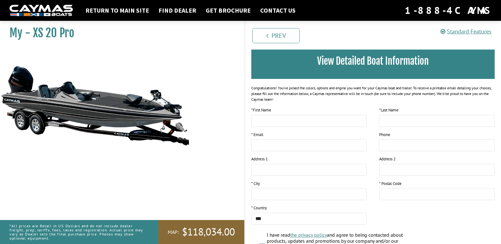
scroll to position [0, 0]
